Goal: Task Accomplishment & Management: Manage account settings

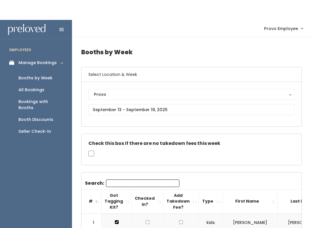
scroll to position [0, 114]
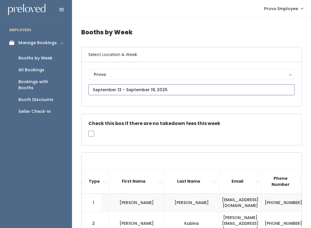
click at [186, 89] on input "text" at bounding box center [192, 89] width 206 height 11
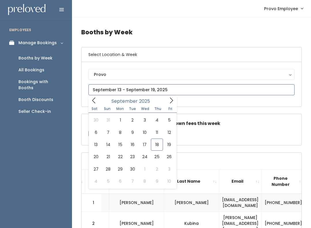
type input "[DATE] to [DATE]"
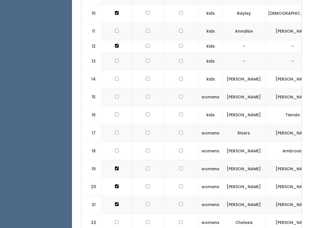
click at [117, 112] on input "checkbox" at bounding box center [117, 114] width 4 height 4
checkbox input "true"
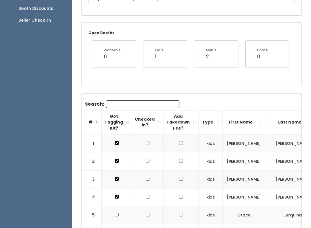
scroll to position [91, 0]
click at [115, 104] on input "Search:" at bounding box center [143, 103] width 74 height 7
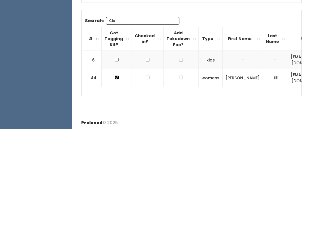
scroll to position [0, 0]
type input "Cie"
click at [115, 157] on input "checkbox" at bounding box center [117, 159] width 4 height 4
checkbox input "true"
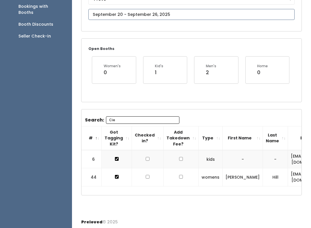
click at [151, 17] on body "EMPLOYEES Manage Bookings Booths by Week All Bookings Bookings with Booths Boot…" at bounding box center [155, 77] width 311 height 305
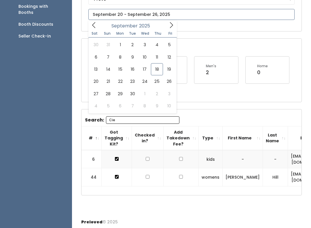
type input "September 13 to September 19"
